Goal: Find specific page/section: Find specific page/section

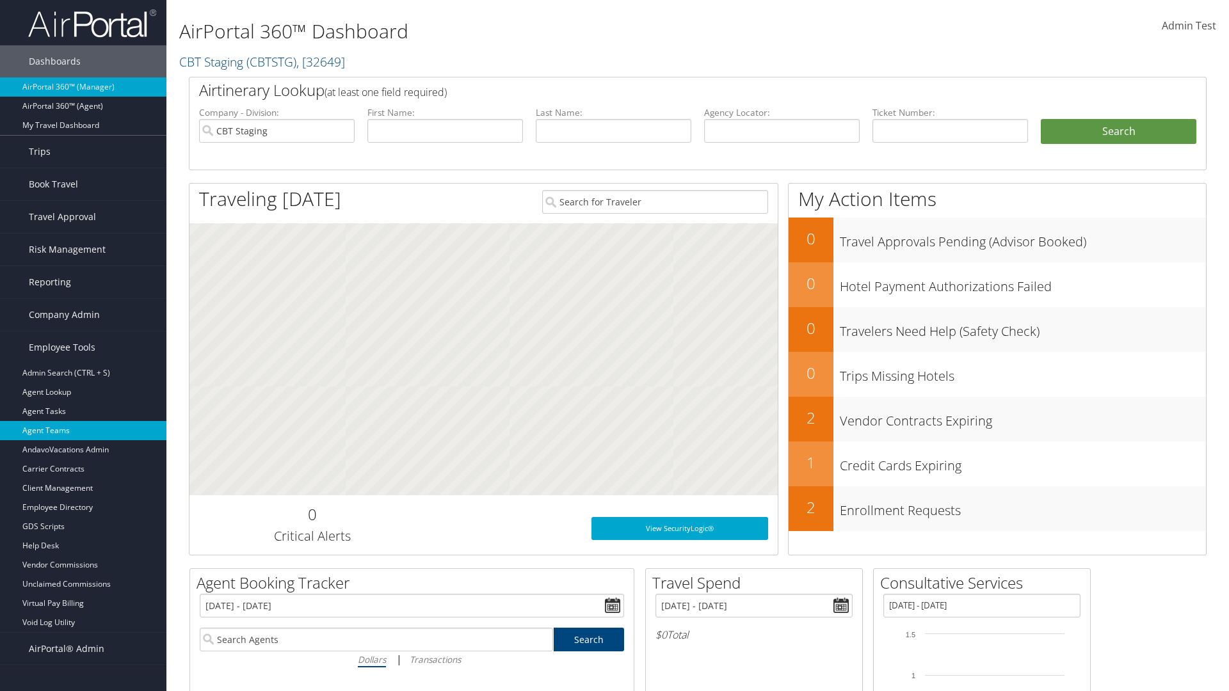
click at [83, 431] on link "Agent Teams" at bounding box center [83, 430] width 166 height 19
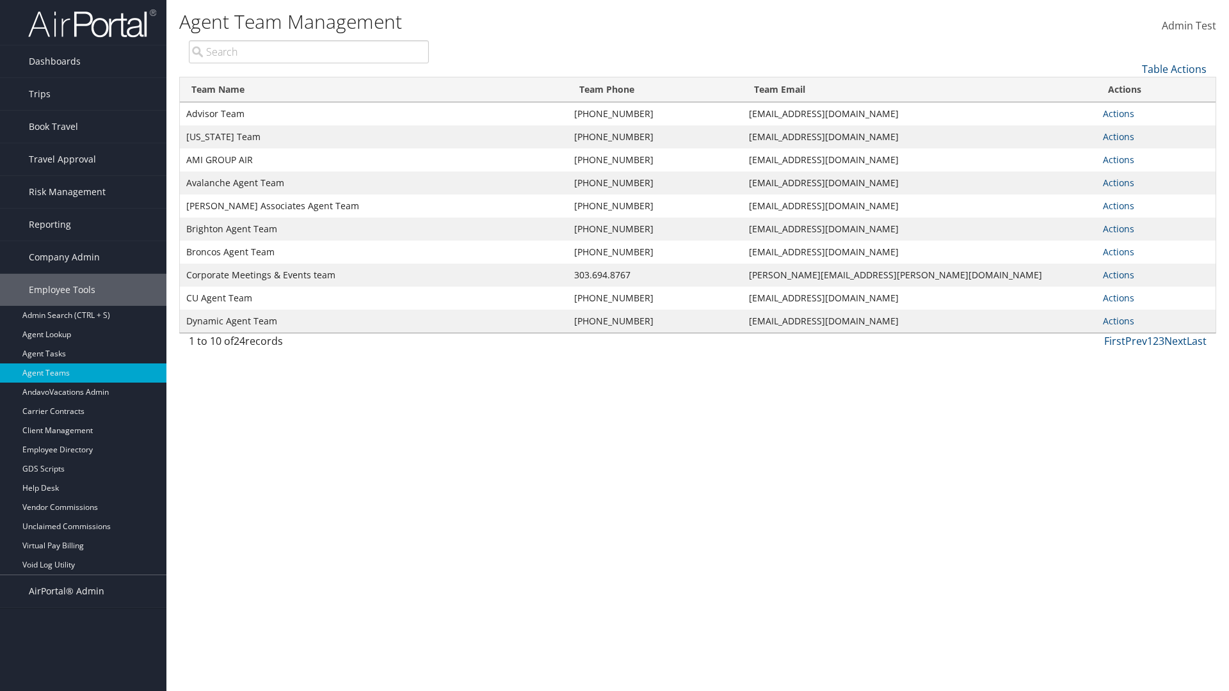
click at [308, 52] on input "search" at bounding box center [309, 51] width 240 height 23
type input "Advisor Team"
